Goal: Task Accomplishment & Management: Manage account settings

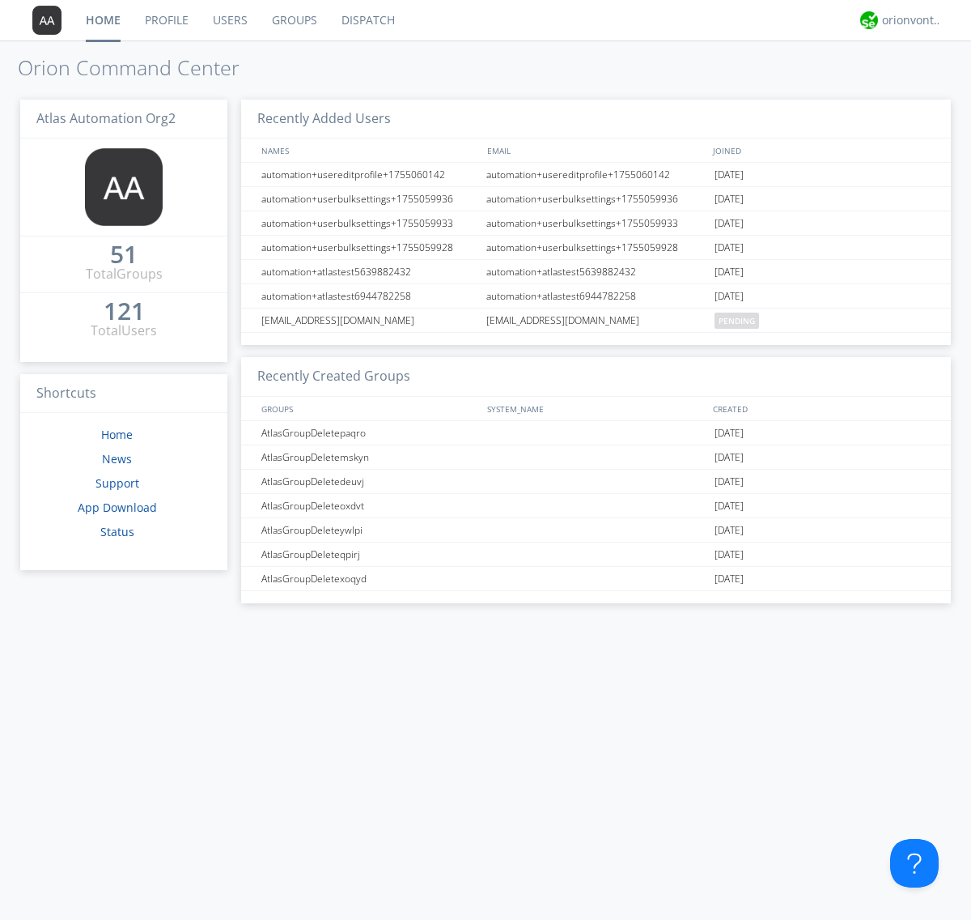
click at [229, 20] on link "Users" at bounding box center [230, 20] width 59 height 40
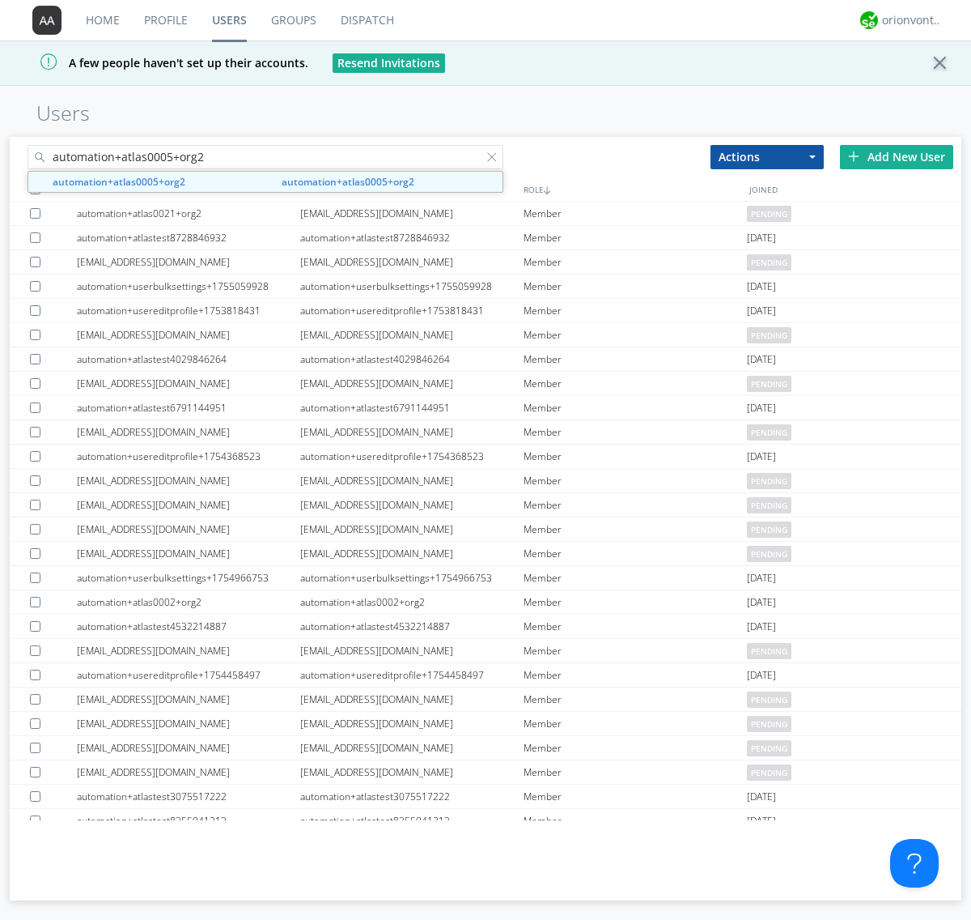
type input "automation+atlas0005+org2"
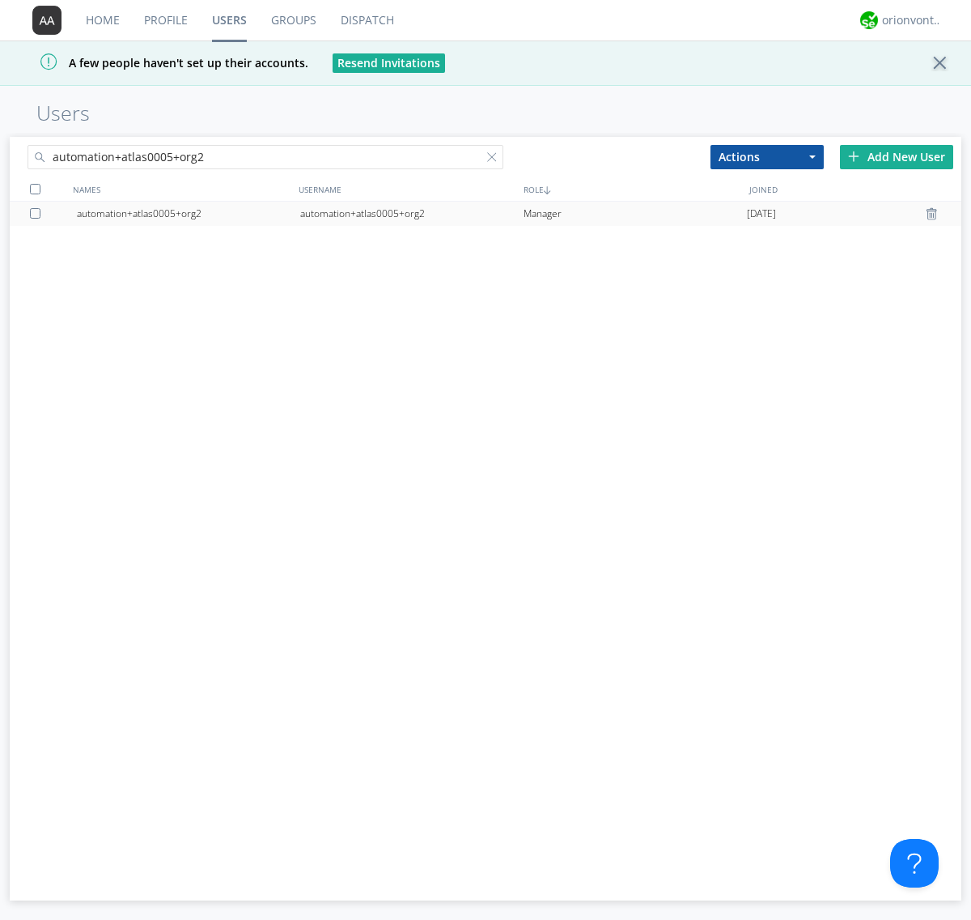
click at [411, 213] on div "automation+atlas0005+org2" at bounding box center [411, 214] width 223 height 24
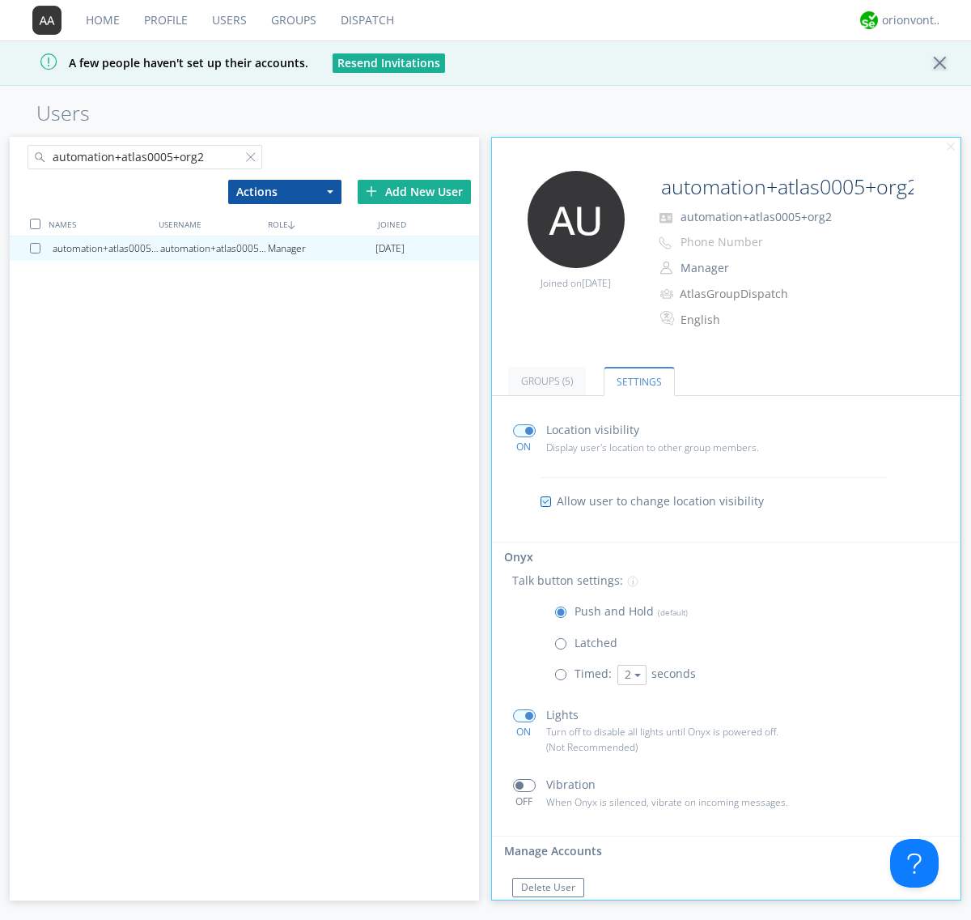
click at [524, 785] on span at bounding box center [524, 785] width 23 height 13
click at [0, 0] on input "checkbox" at bounding box center [0, 0] width 0 height 0
